Goal: Find specific page/section: Find specific page/section

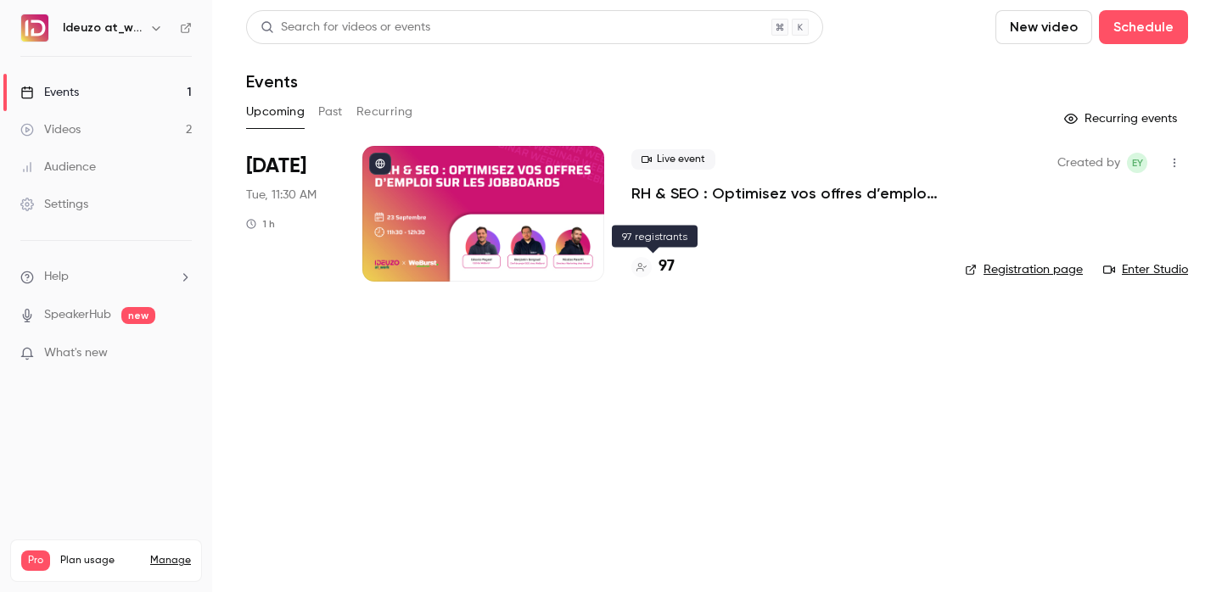
click at [663, 266] on h4 "97" at bounding box center [666, 266] width 16 height 23
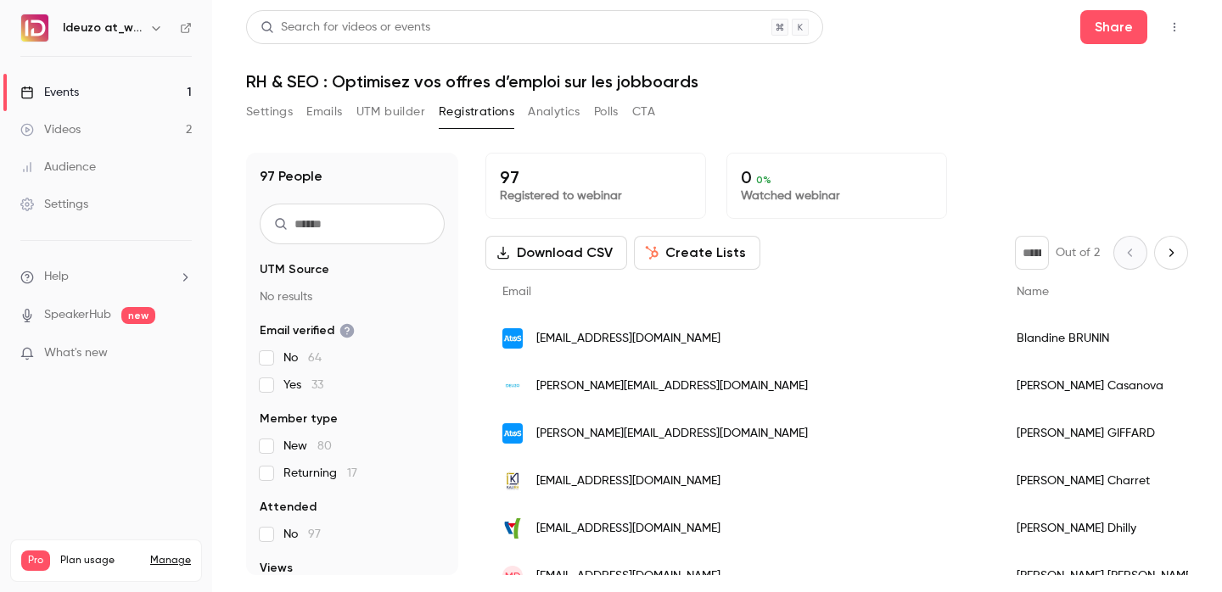
click at [163, 89] on link "Events 1" at bounding box center [106, 92] width 212 height 37
